Goal: Check status: Check status

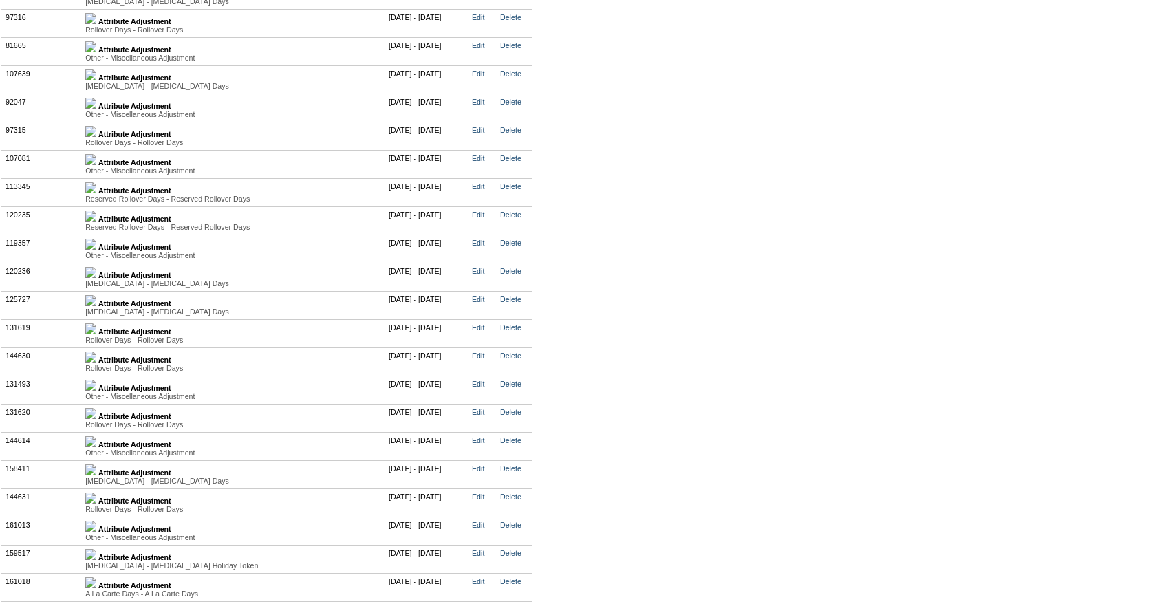
scroll to position [3489, 0]
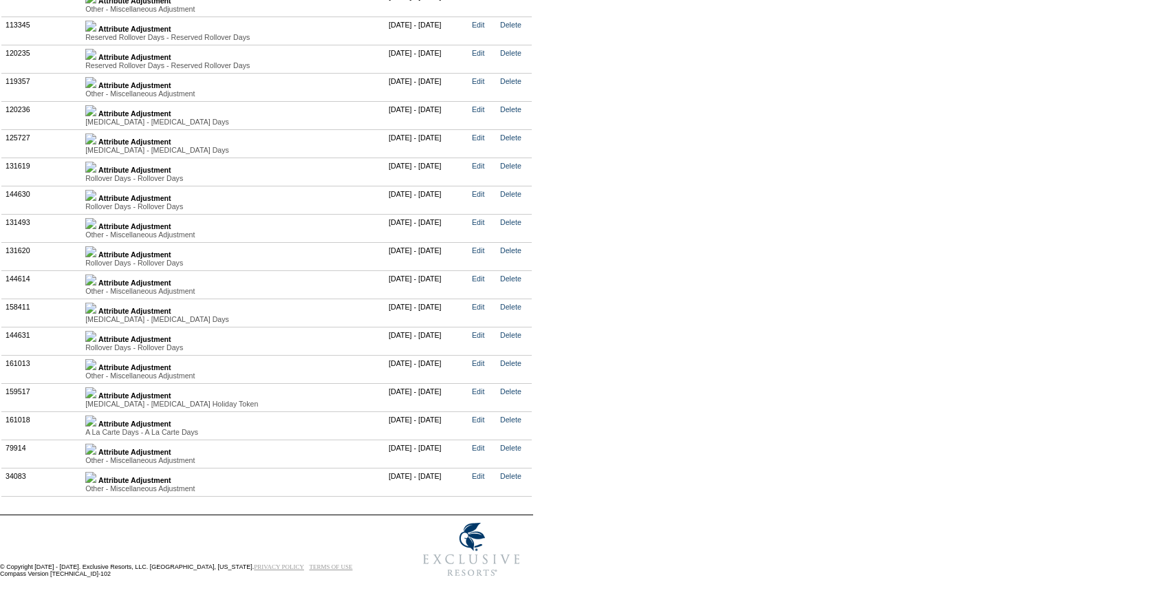
click at [96, 476] on link at bounding box center [90, 480] width 11 height 8
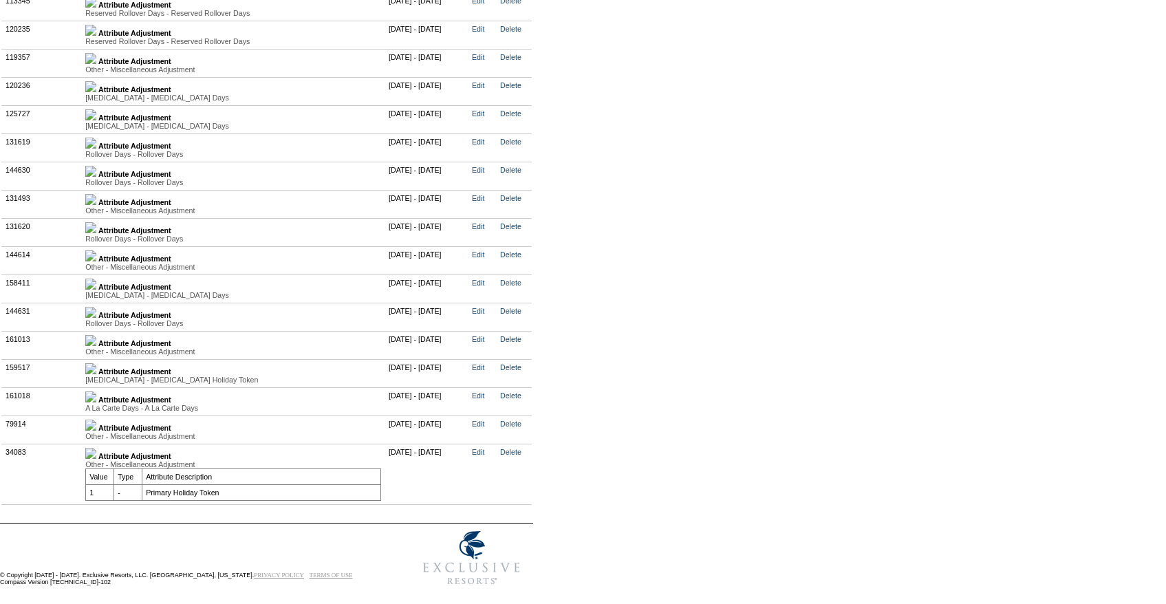
click at [103, 444] on td "Attribute Adjustment Other - Miscellaneous Adjustment Value Type Attribute Desc…" at bounding box center [233, 430] width 303 height 28
click at [96, 431] on img at bounding box center [90, 425] width 11 height 11
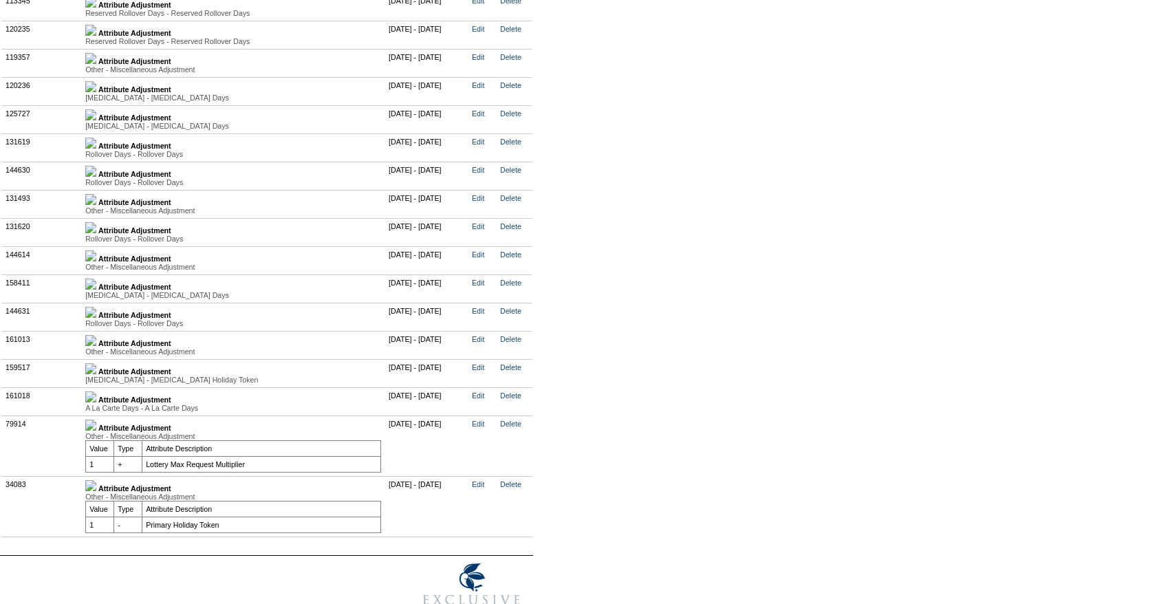
click at [96, 402] on img at bounding box center [90, 396] width 11 height 11
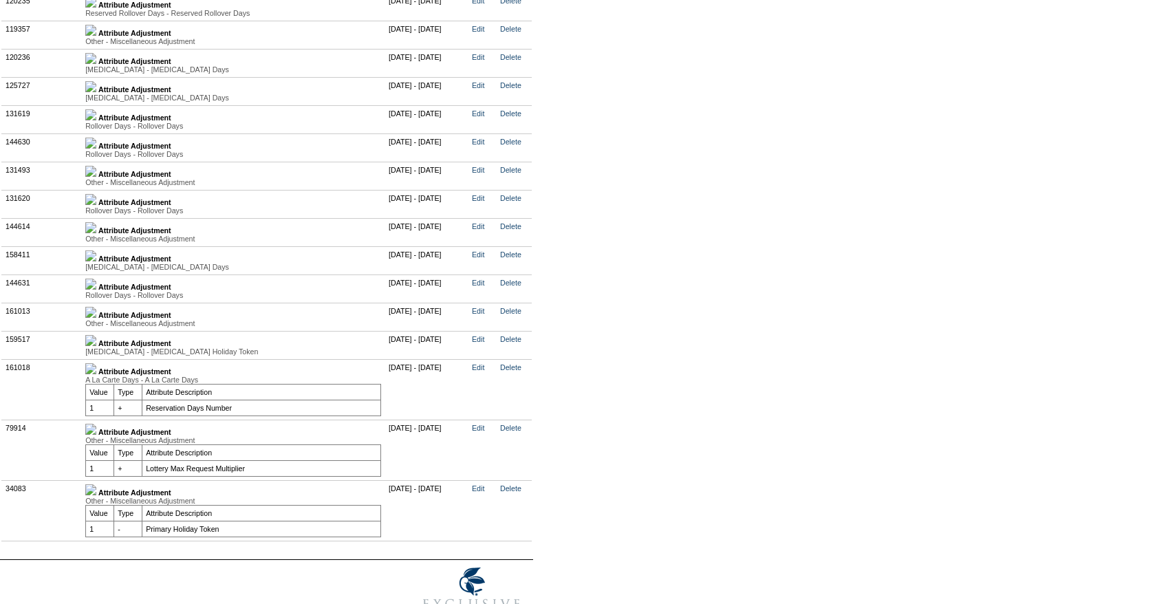
scroll to position [3518, 0]
click at [96, 288] on img at bounding box center [90, 282] width 11 height 11
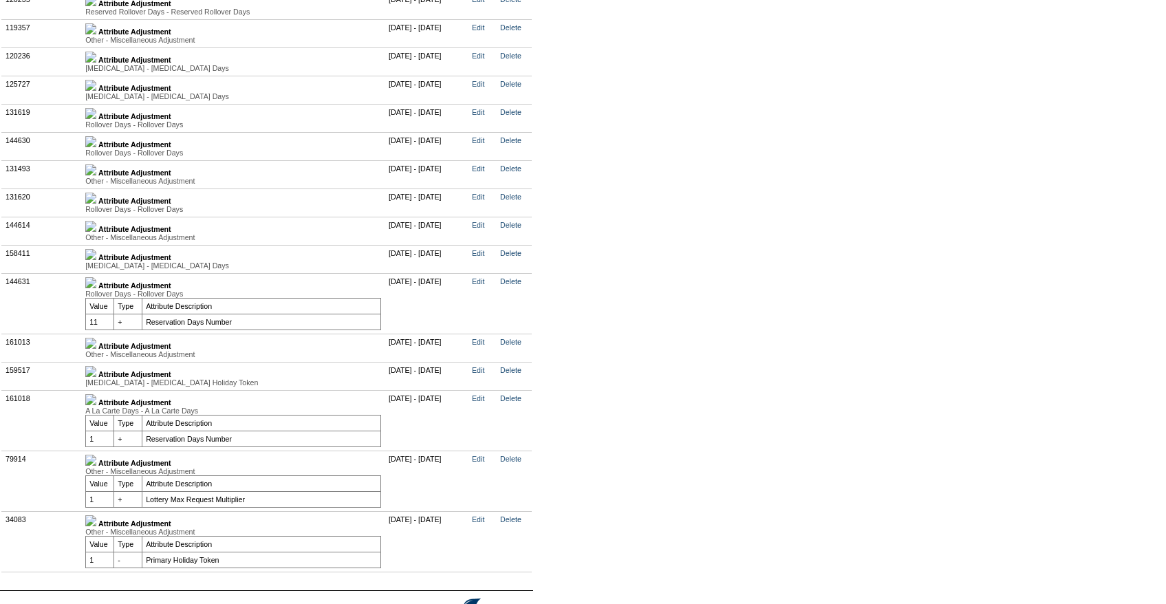
click at [96, 288] on img at bounding box center [90, 282] width 11 height 11
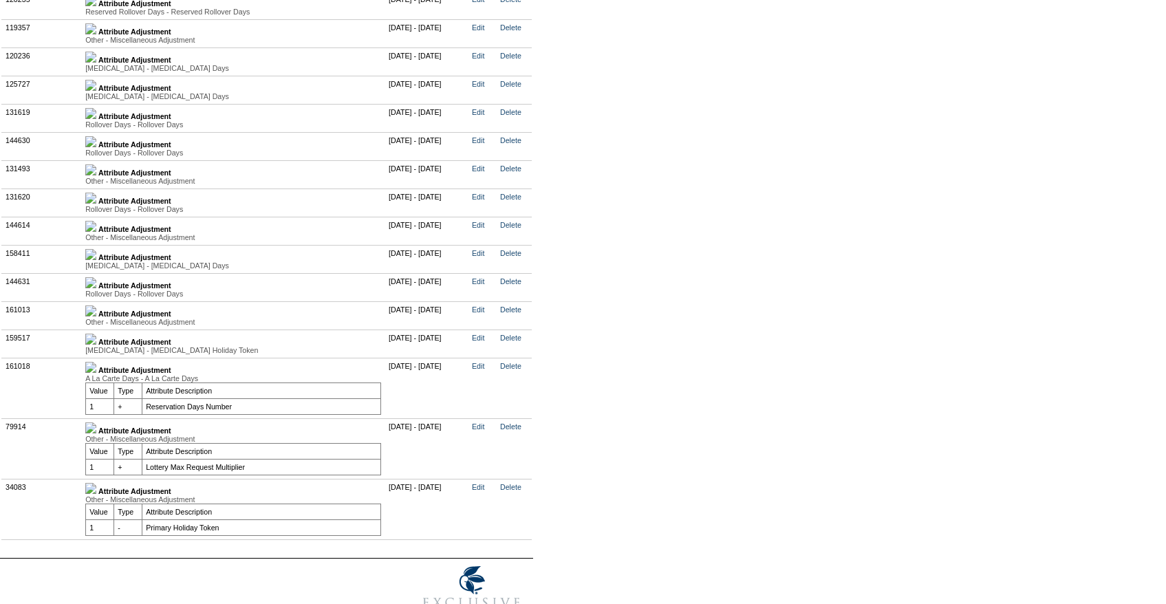
click at [96, 316] on img at bounding box center [90, 310] width 11 height 11
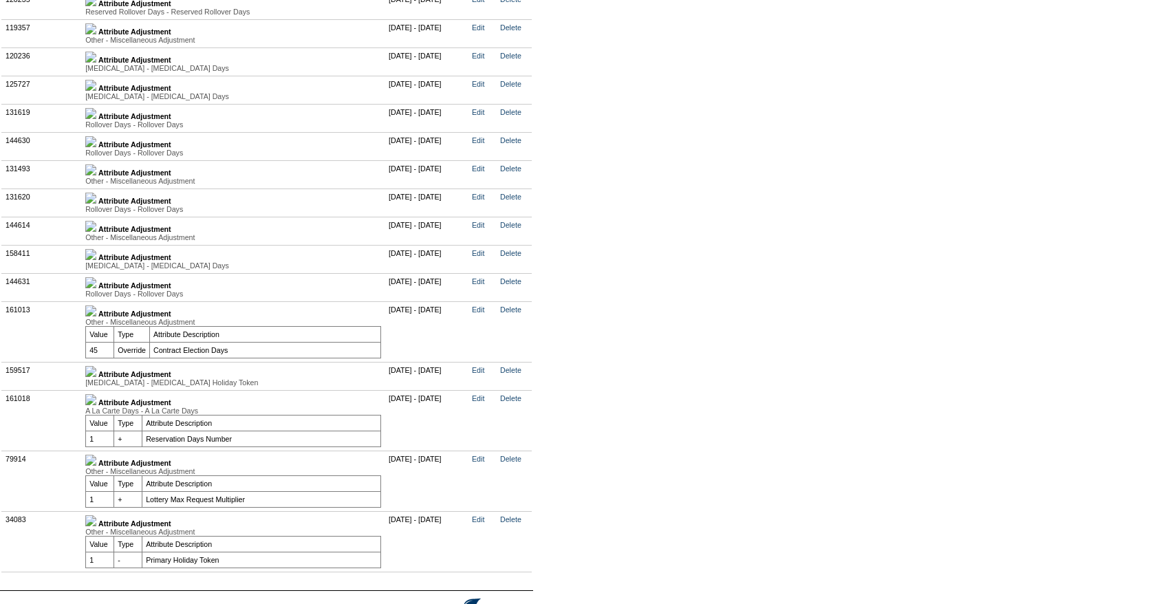
click at [96, 378] on link at bounding box center [90, 374] width 11 height 8
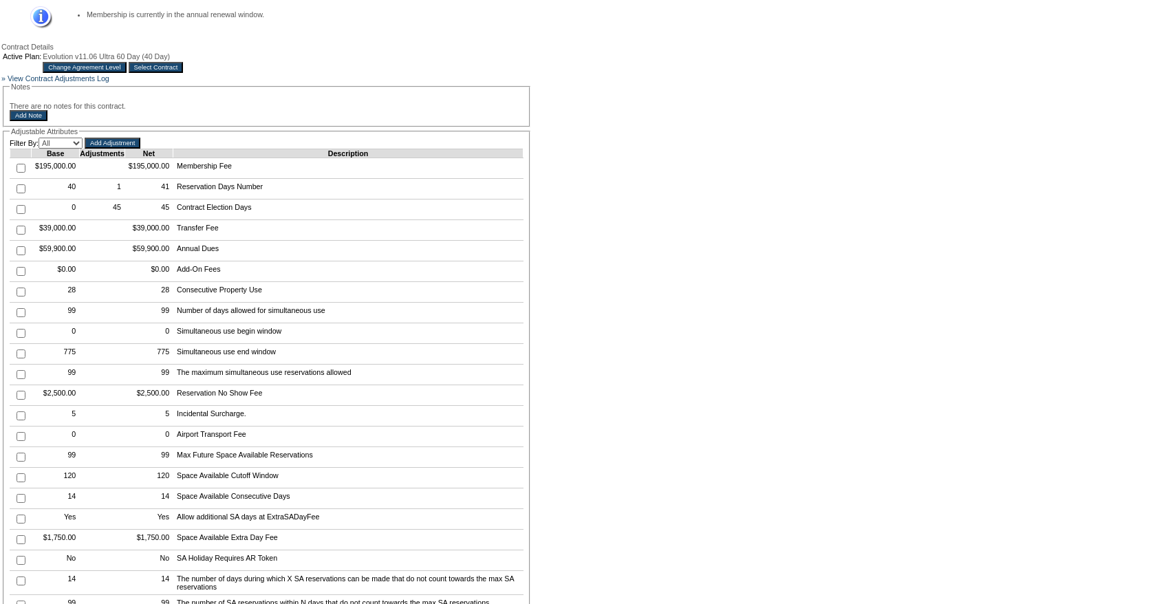
scroll to position [0, 0]
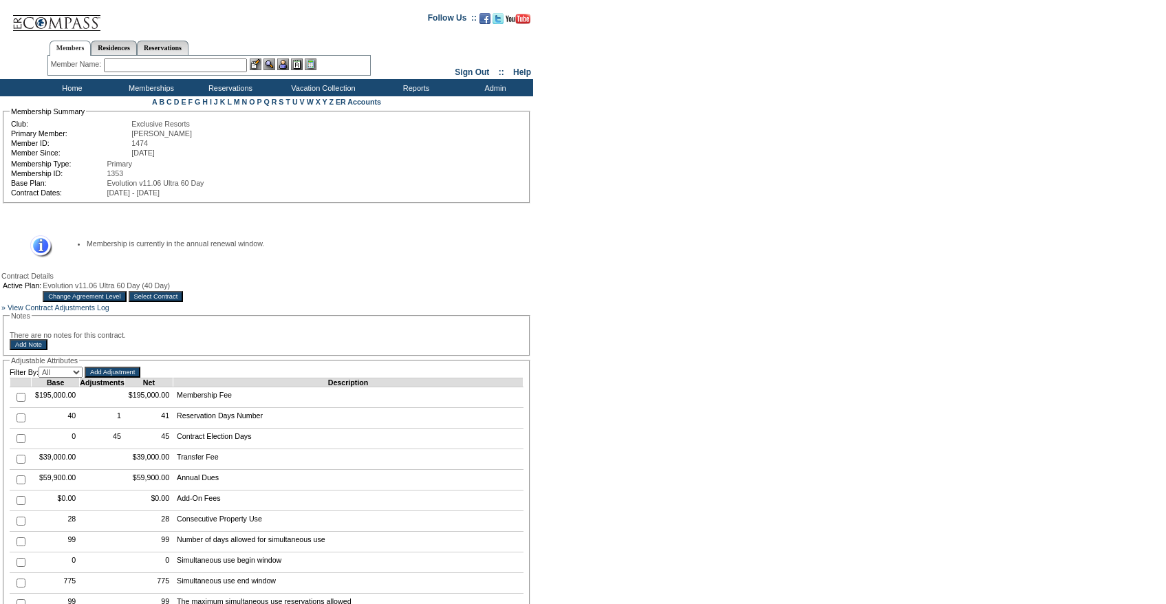
click at [170, 286] on span "Evolution v11.06 Ultra 60 Day (40 Day)" at bounding box center [106, 285] width 127 height 8
click at [184, 294] on table "Active Plan: Evolution v11.06 Ultra 60 Day (40 Day) Change Agreement Level Sele…" at bounding box center [92, 291] width 183 height 23
click at [184, 303] on table "Active Plan: Evolution v11.06 Ultra 60 Day (40 Day) Change Agreement Level Sele…" at bounding box center [92, 291] width 183 height 23
click at [184, 302] on input "Select Contract" at bounding box center [156, 296] width 55 height 11
